Goal: Information Seeking & Learning: Learn about a topic

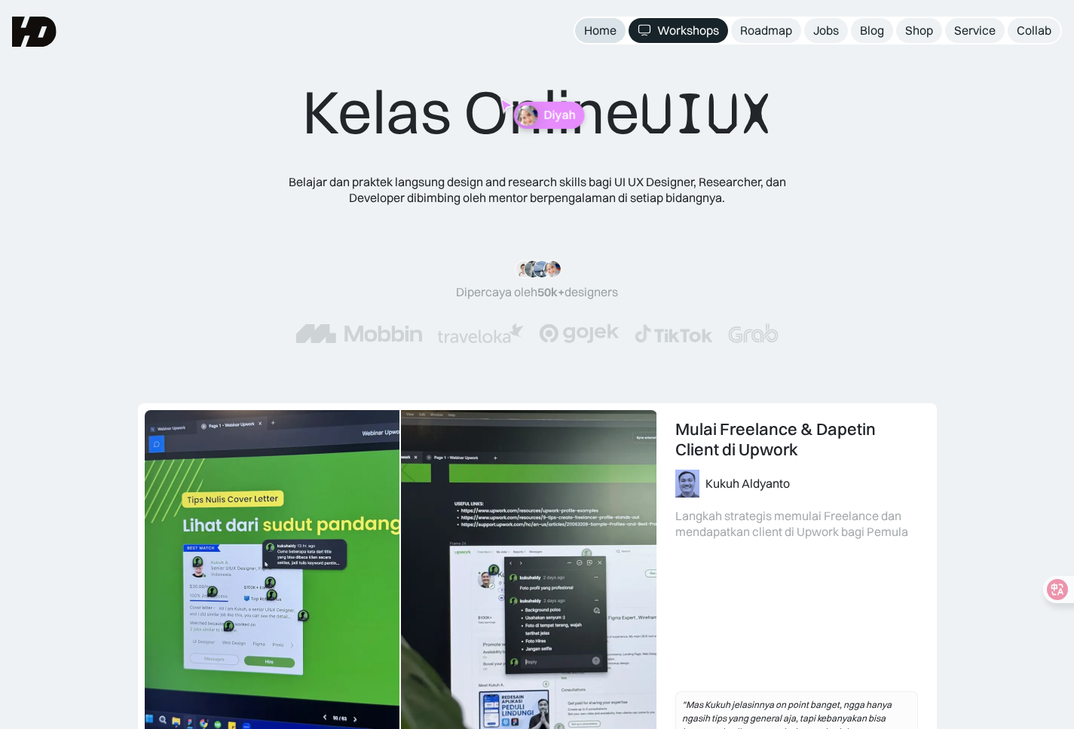
click at [598, 37] on div "Home" at bounding box center [600, 31] width 32 height 16
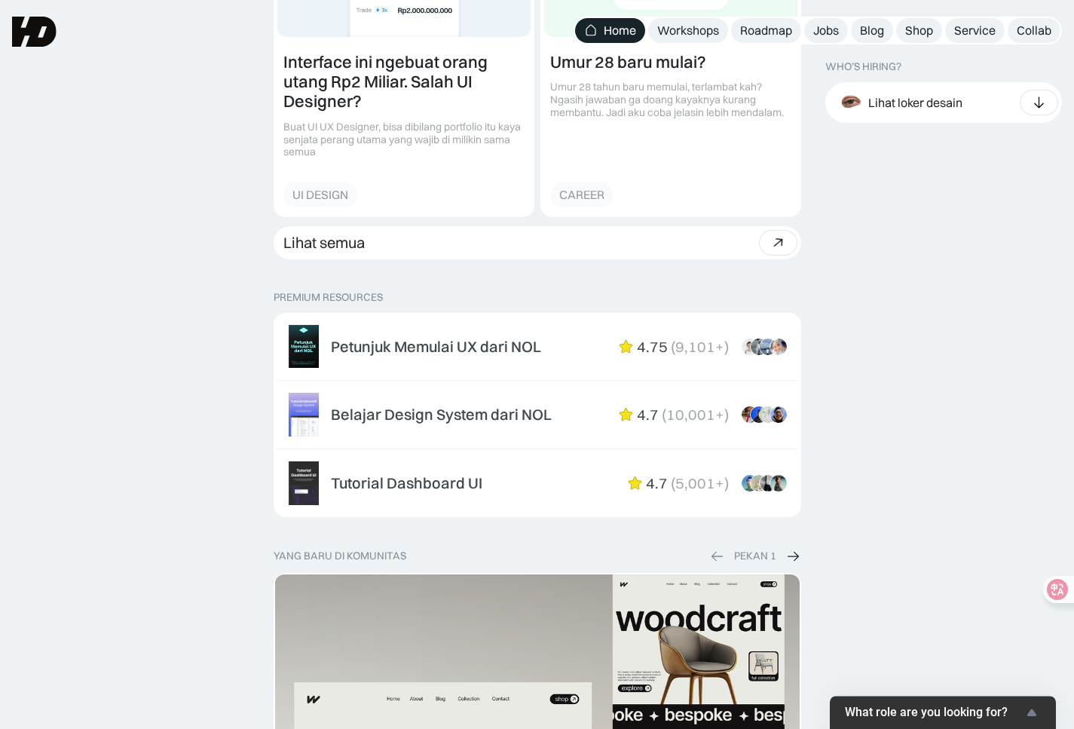
scroll to position [2166, 0]
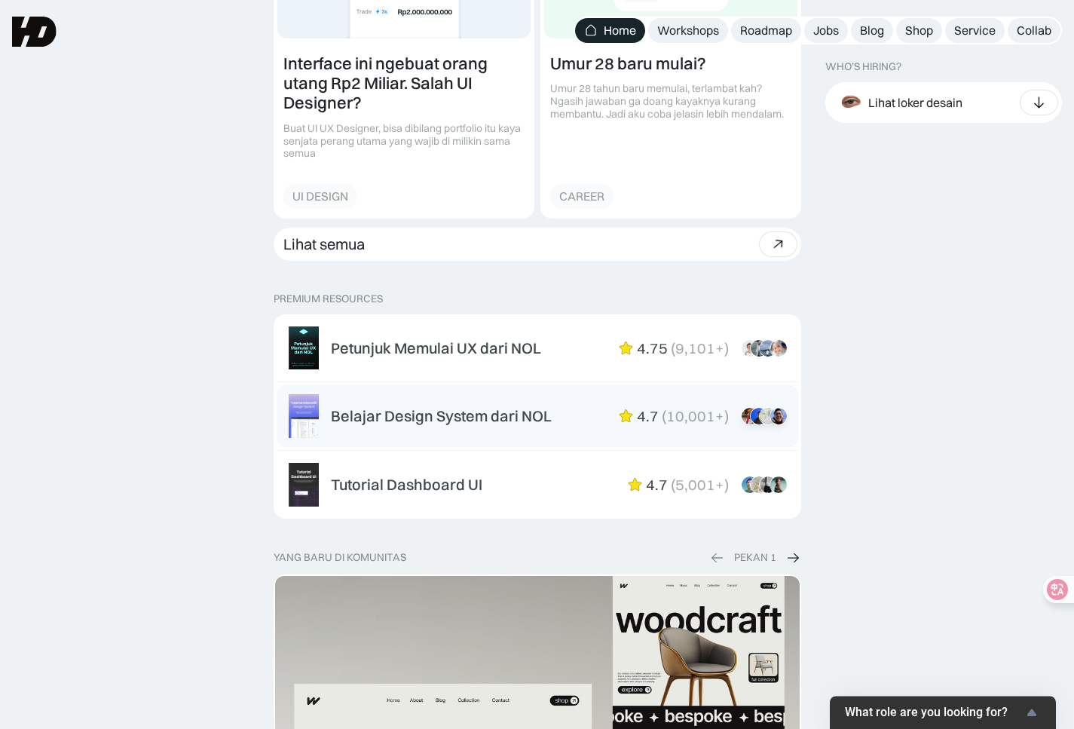
click at [480, 408] on div "Belajar Design System dari NOL" at bounding box center [441, 416] width 221 height 18
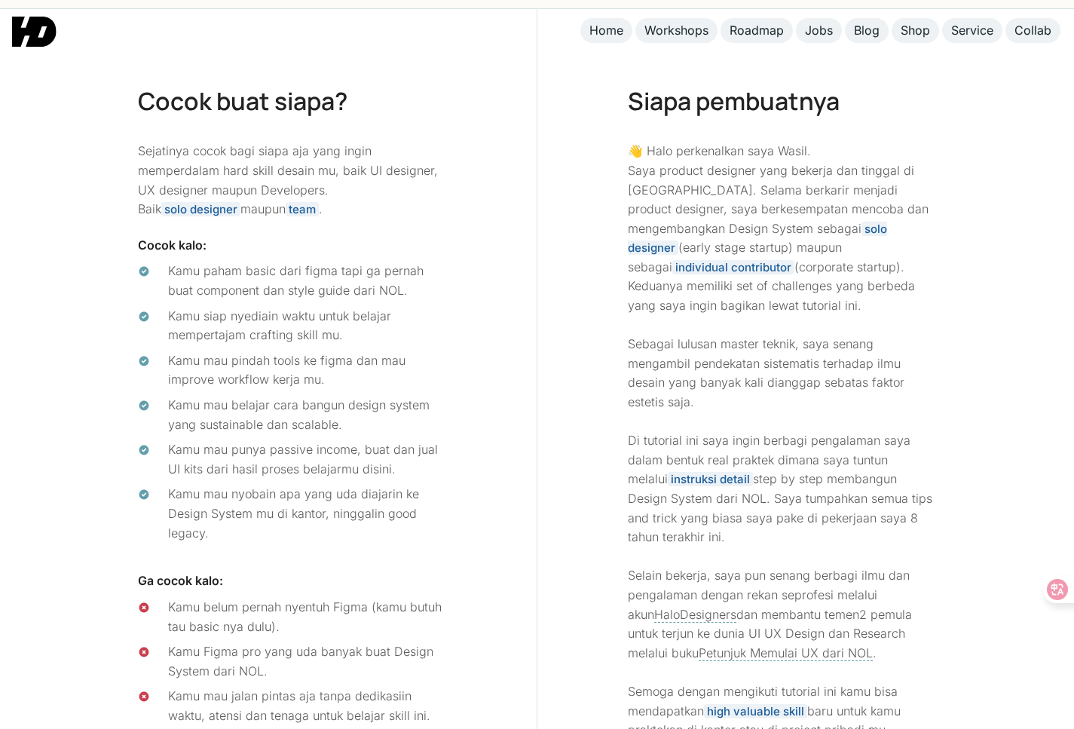
scroll to position [5336, 0]
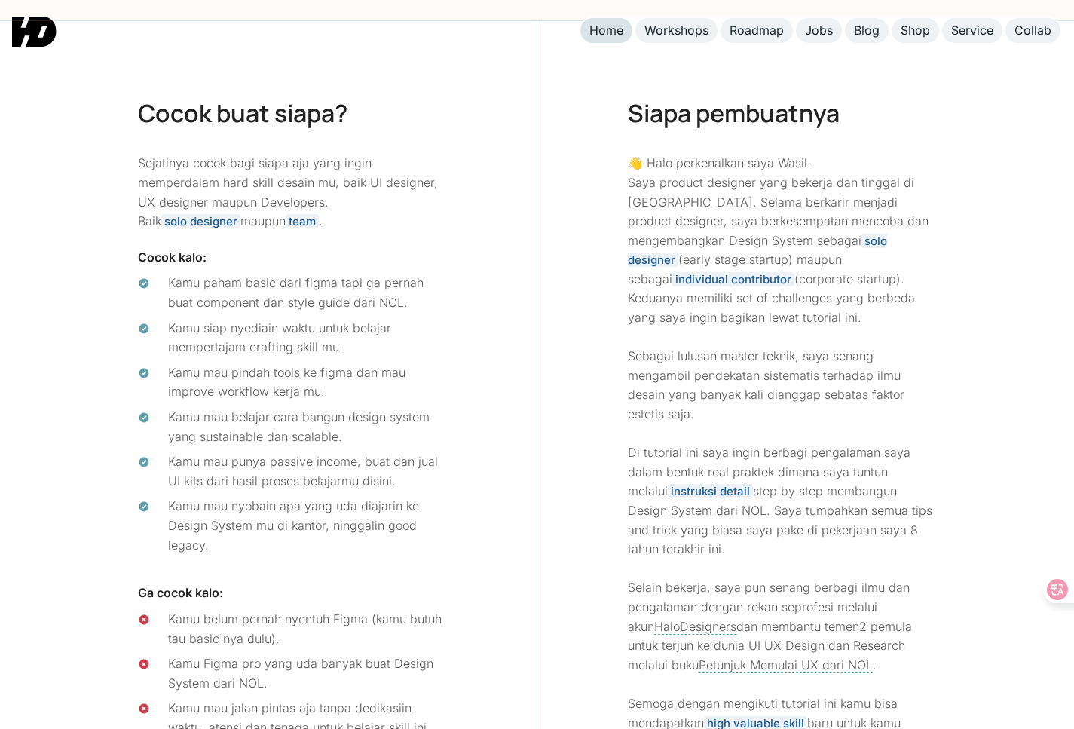
click at [596, 38] on link "Home" at bounding box center [606, 30] width 52 height 25
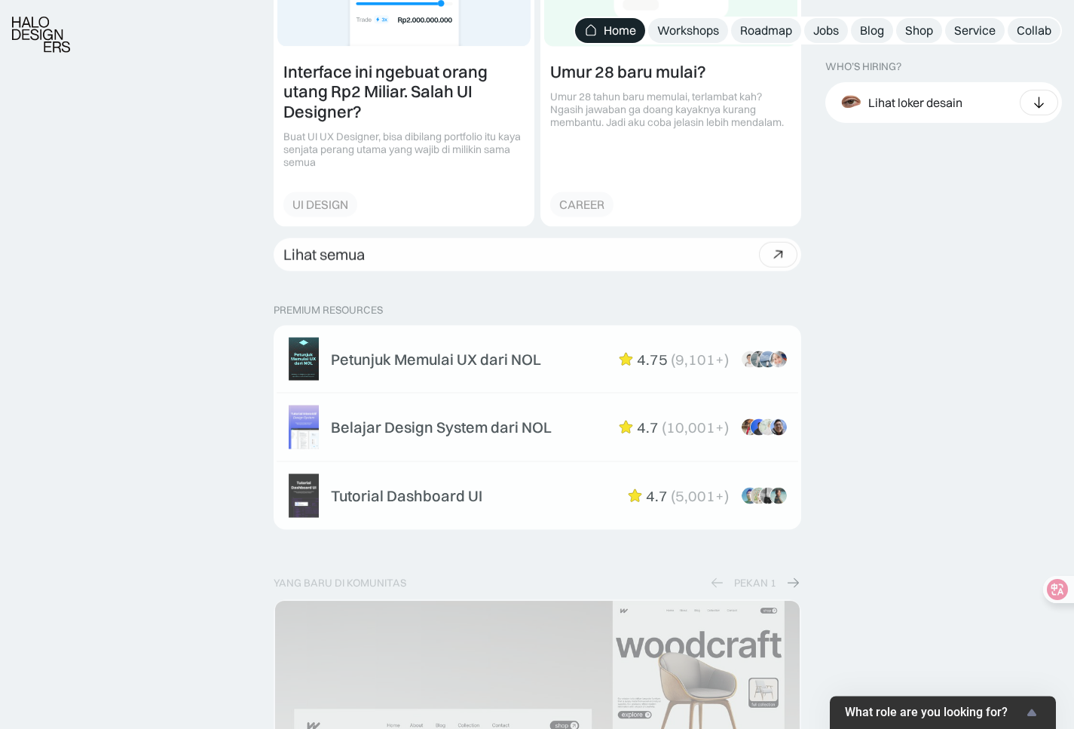
scroll to position [2167, 0]
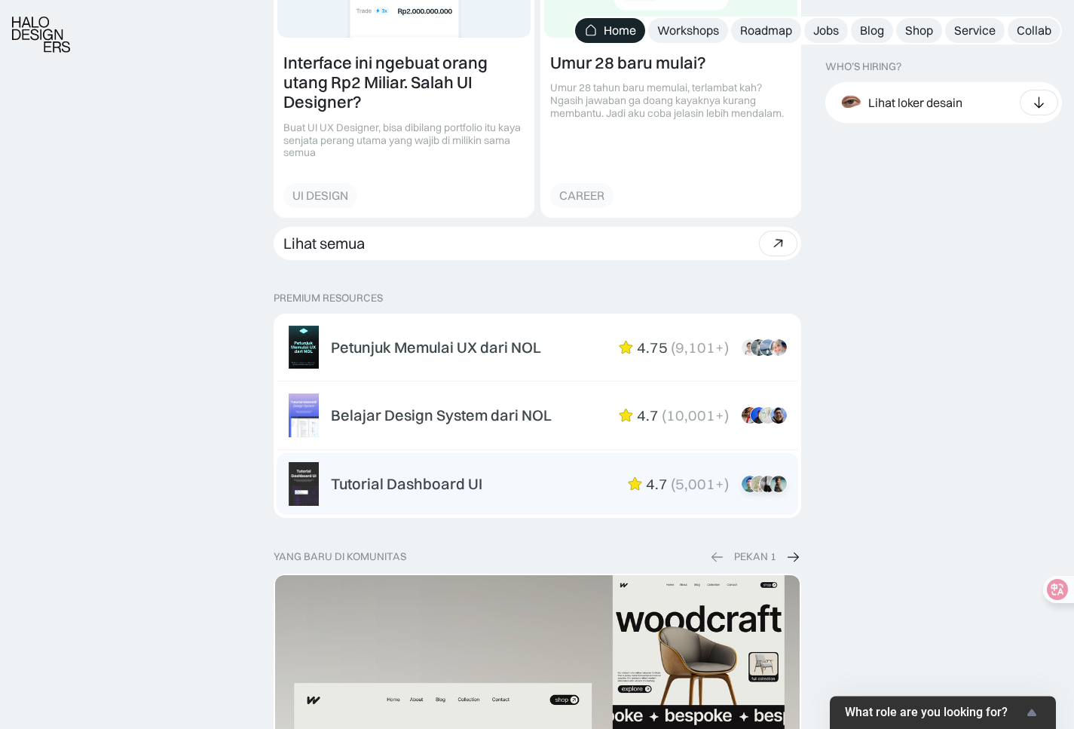
click at [442, 460] on link "Tutorial Dashboard UI 4.7 ( 5,001+ ) “Dikasih step-by-step dan keterangan yang …" at bounding box center [538, 484] width 522 height 62
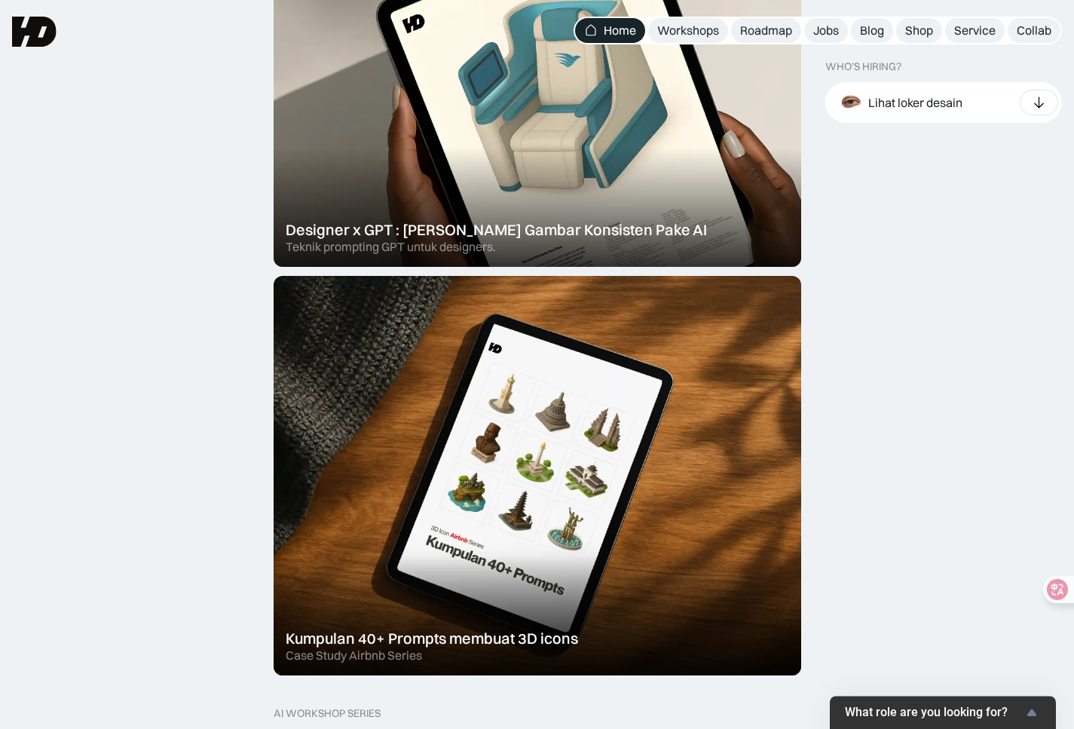
scroll to position [0, 0]
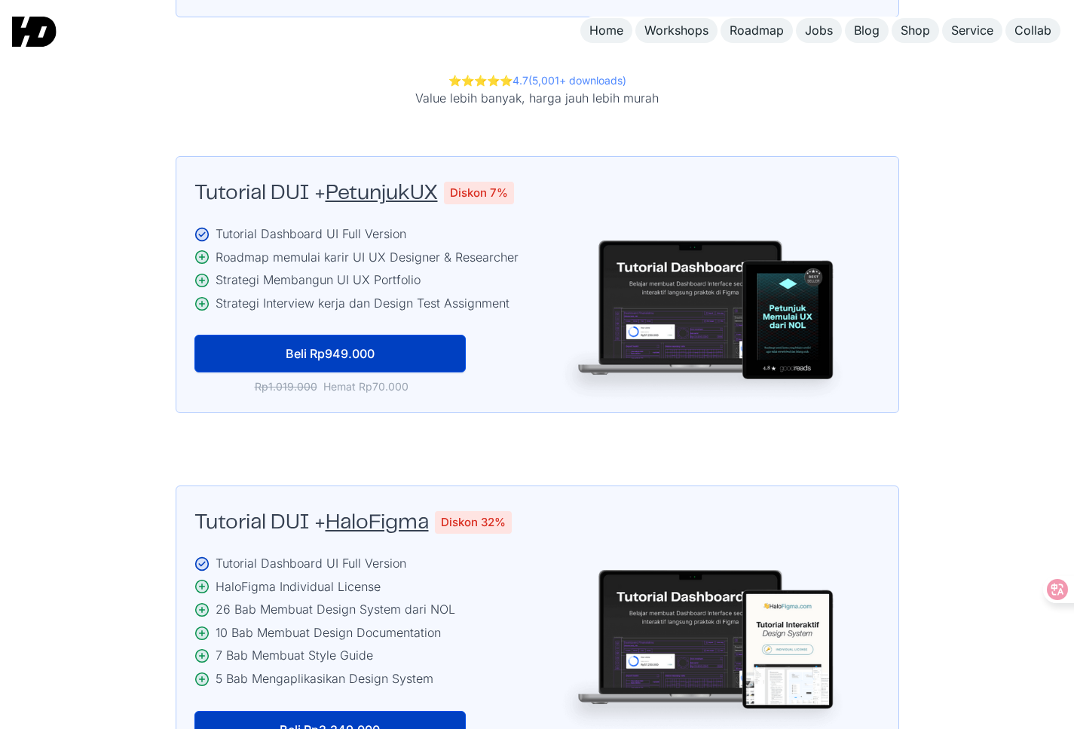
scroll to position [3067, 0]
